Goal: Use online tool/utility: Utilize a website feature to perform a specific function

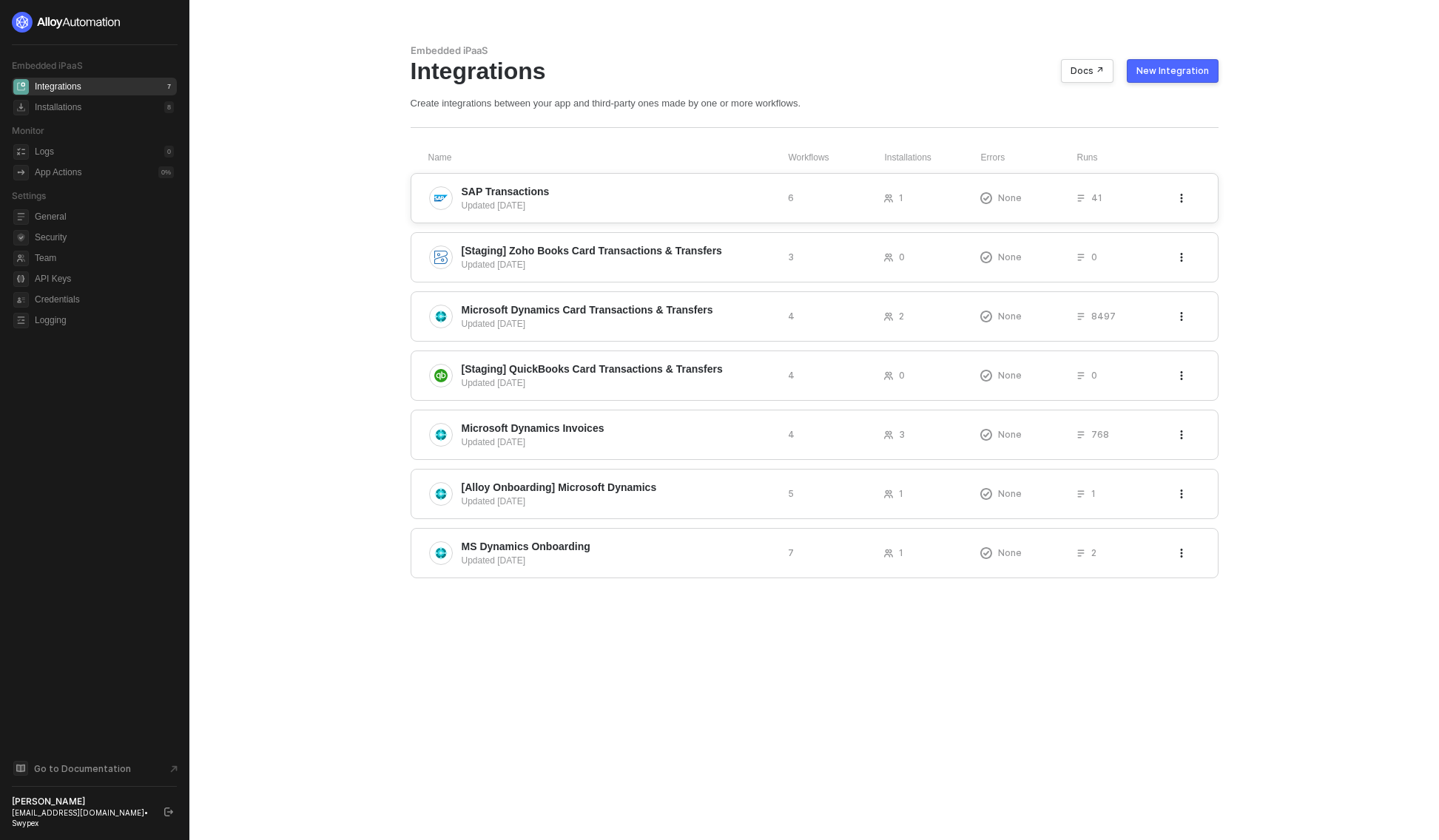
click at [633, 195] on span "SAP Transactions" at bounding box center [619, 191] width 314 height 15
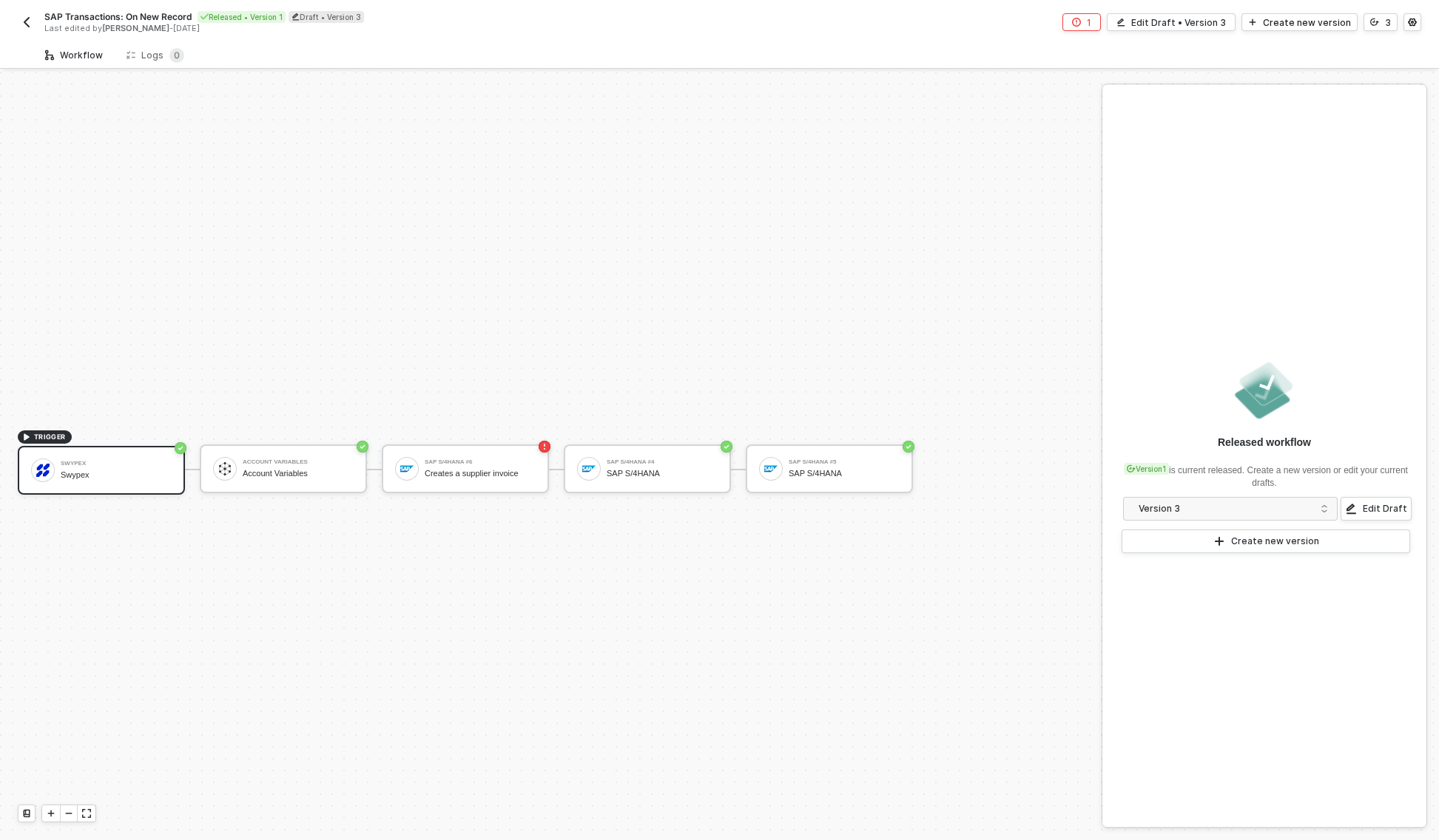
scroll to position [27, 0]
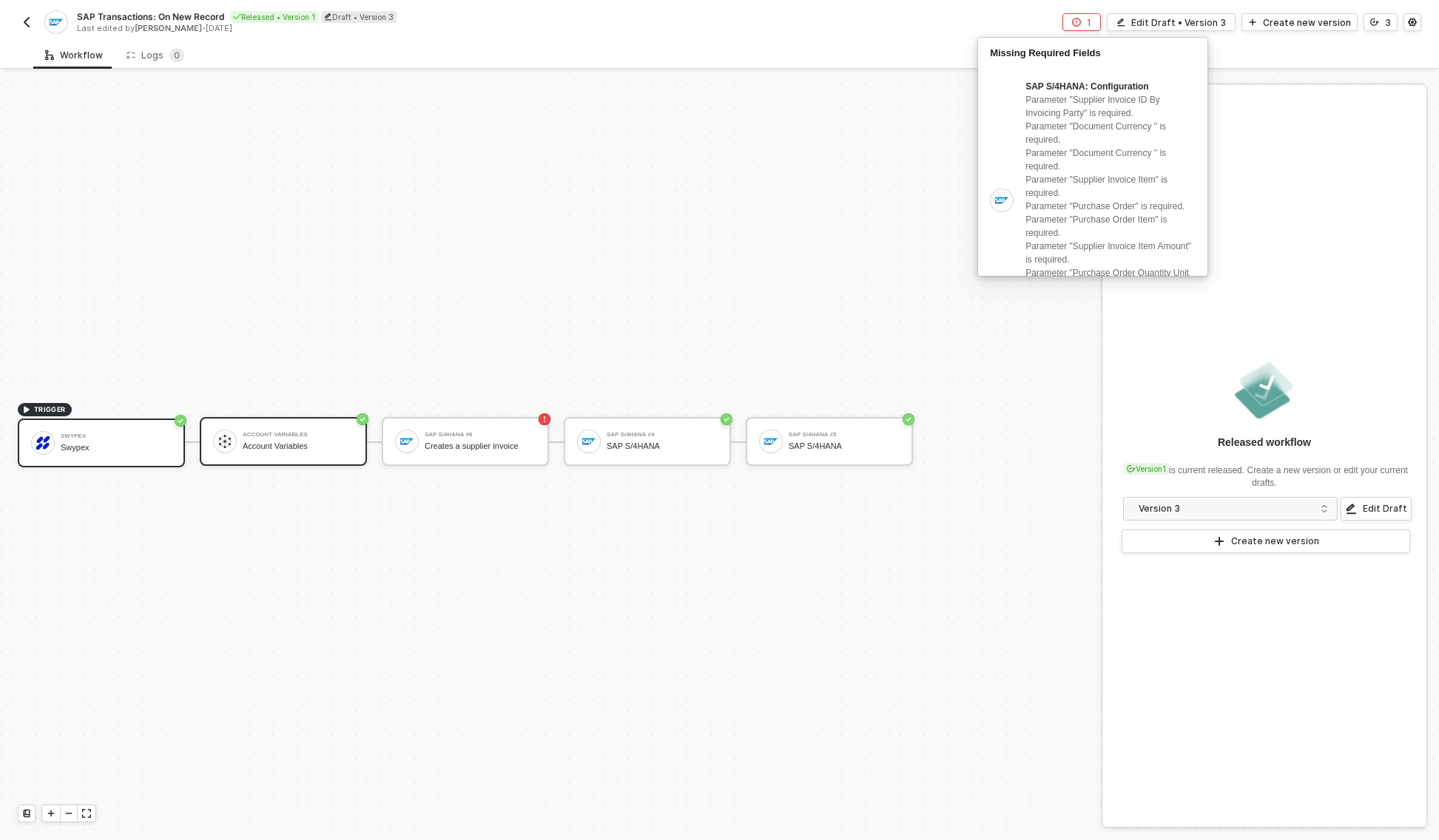
click at [301, 457] on div "Account Variables Account Variables" at bounding box center [283, 441] width 167 height 49
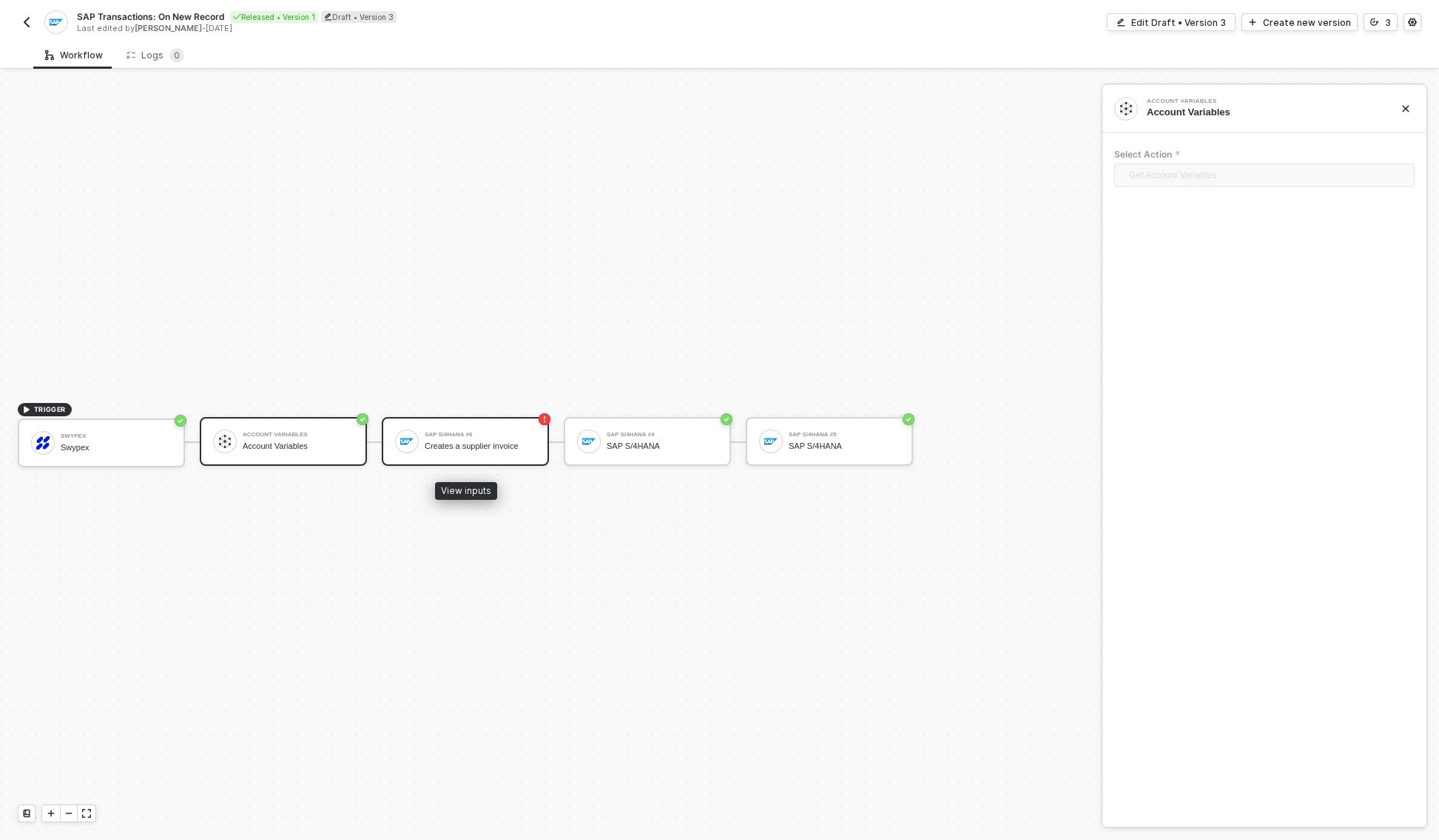
click at [521, 448] on div "Creates a supplier invoice" at bounding box center [480, 446] width 111 height 10
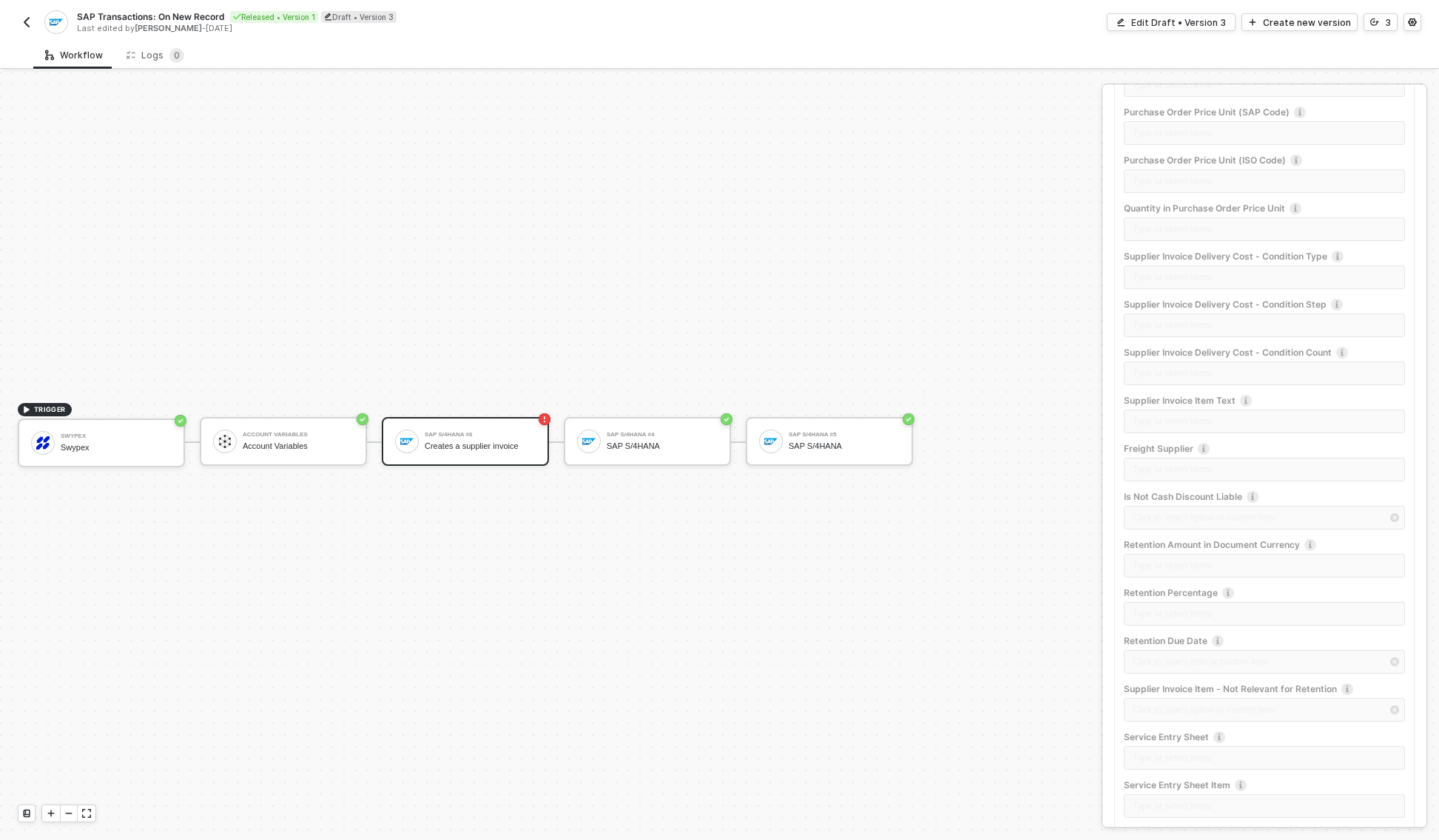
scroll to position [1504, 0]
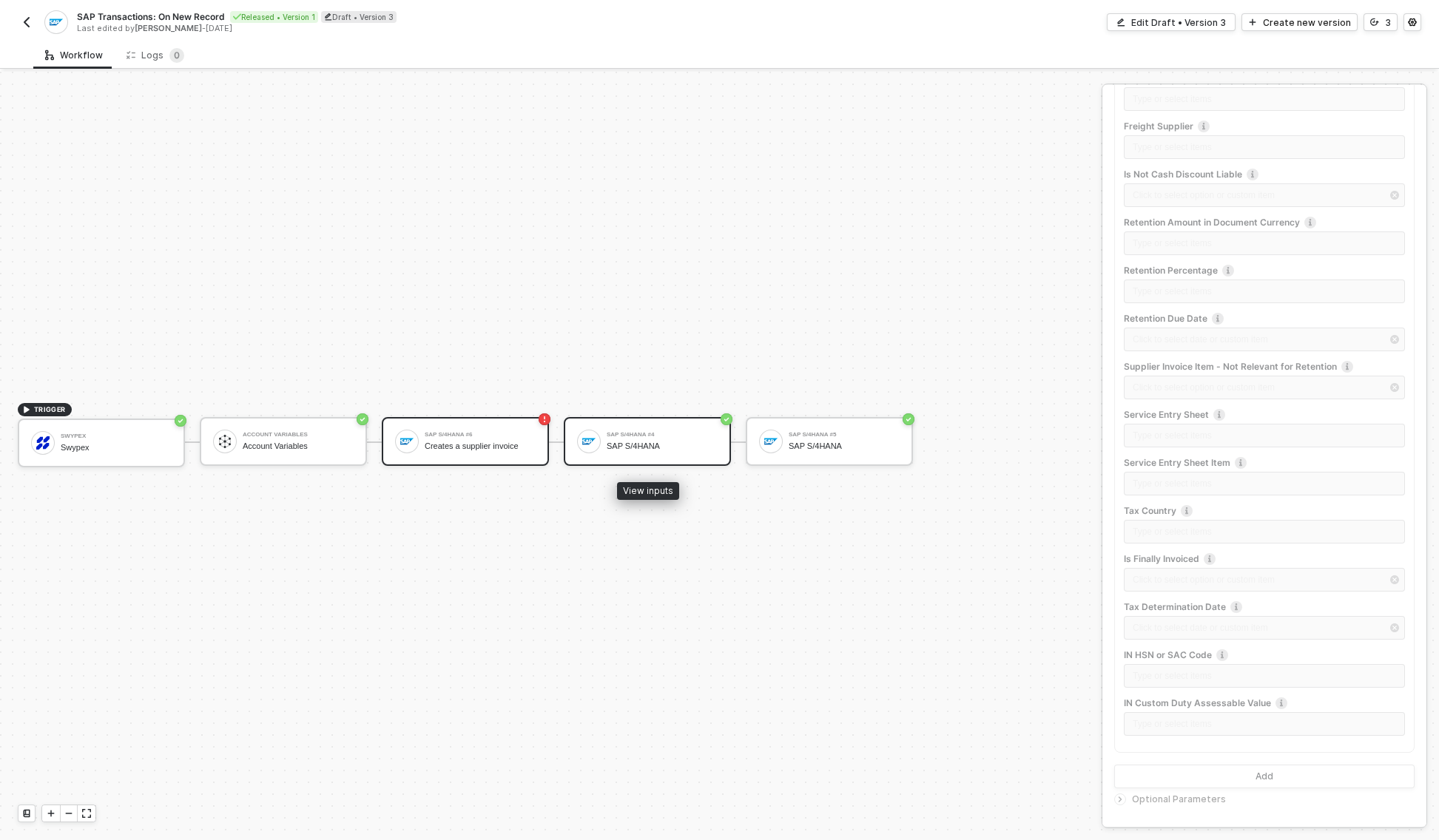
click at [658, 452] on div "SAP S/4HANA #4 SAP S/4HANA" at bounding box center [662, 441] width 111 height 28
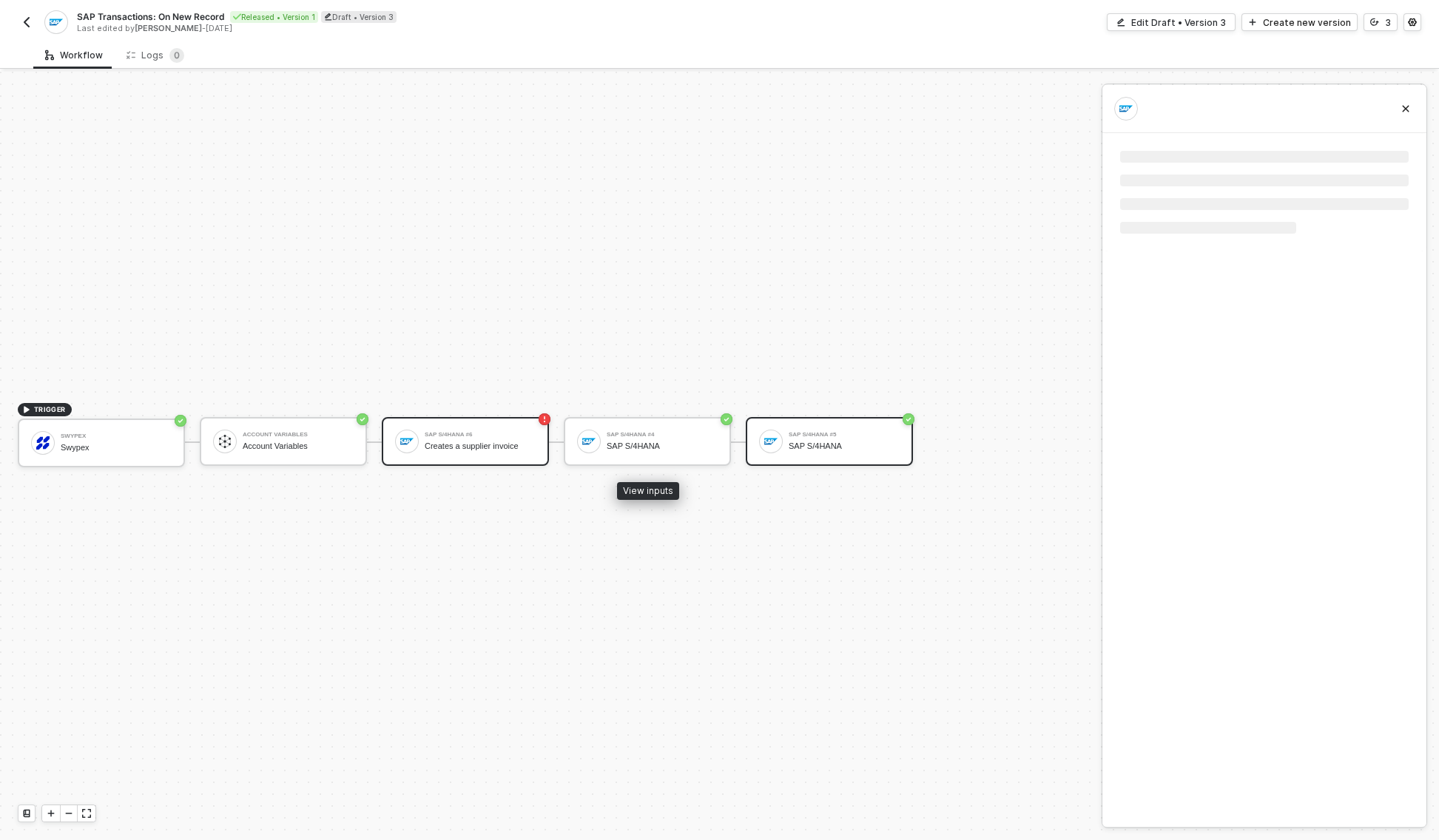
scroll to position [0, 0]
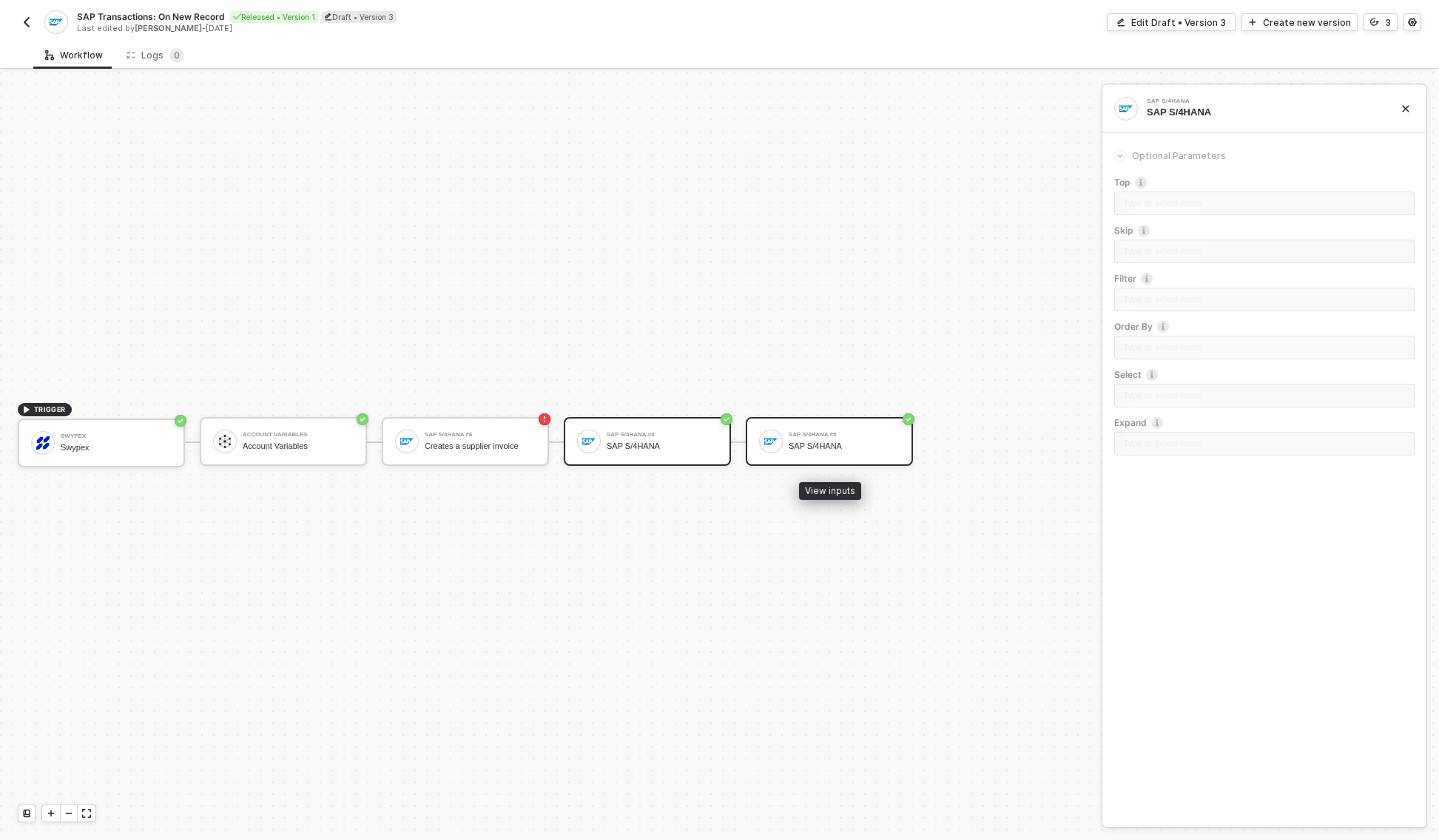
click at [844, 444] on div "SAP S/4HANA" at bounding box center [844, 446] width 111 height 10
